Goal: Task Accomplishment & Management: Manage account settings

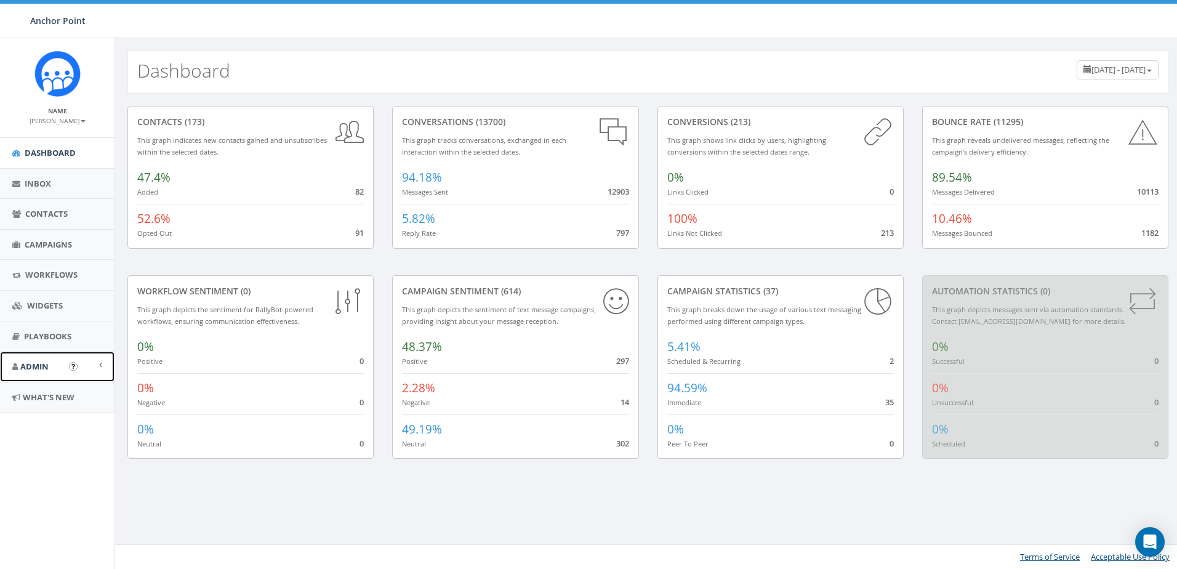
click at [27, 369] on span "Admin" at bounding box center [34, 366] width 28 height 11
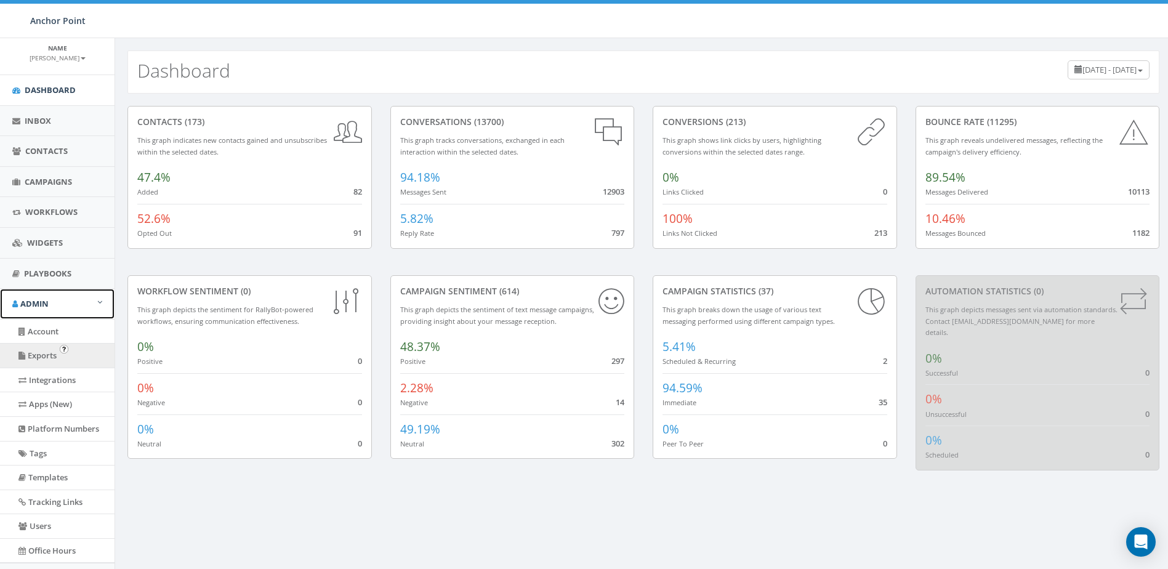
scroll to position [122, 0]
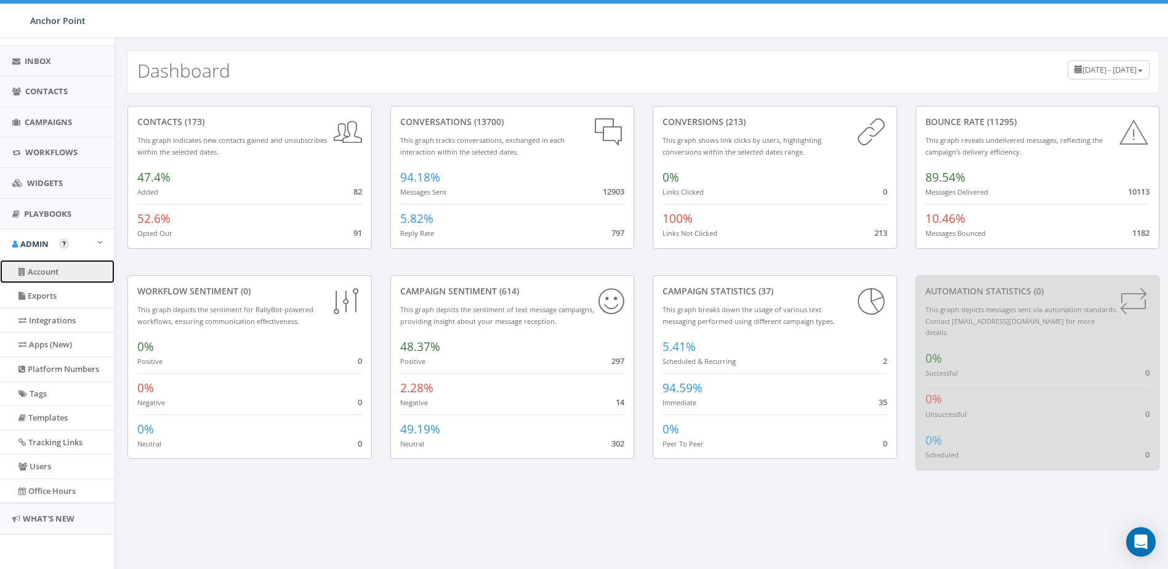
click at [43, 268] on link "Account" at bounding box center [57, 272] width 114 height 24
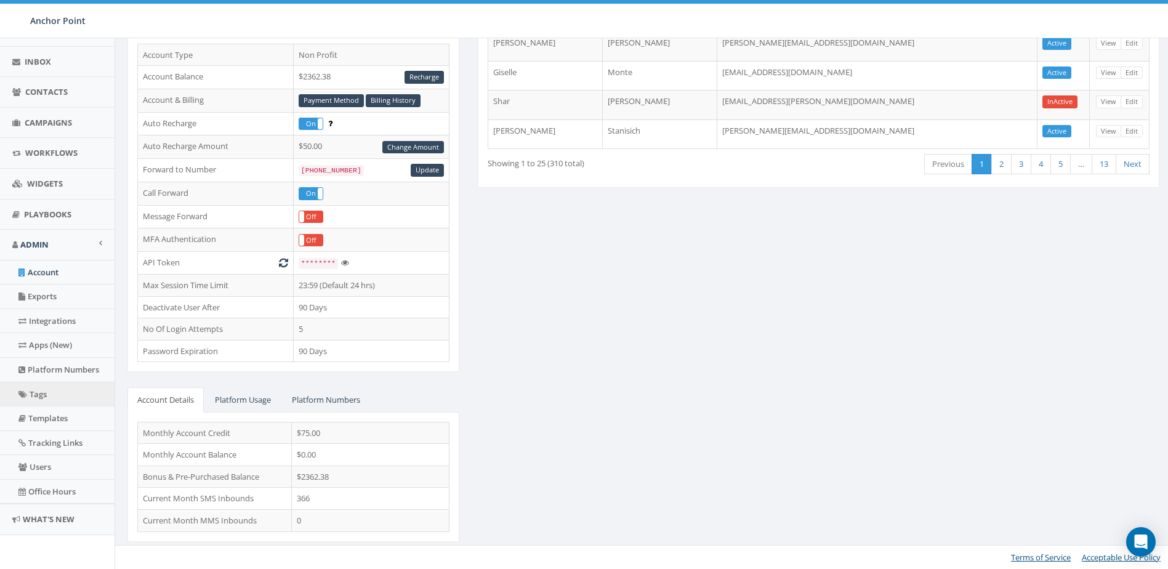
scroll to position [122, 0]
click at [401, 102] on link "Billing History" at bounding box center [393, 100] width 55 height 13
